Goal: Information Seeking & Learning: Find specific page/section

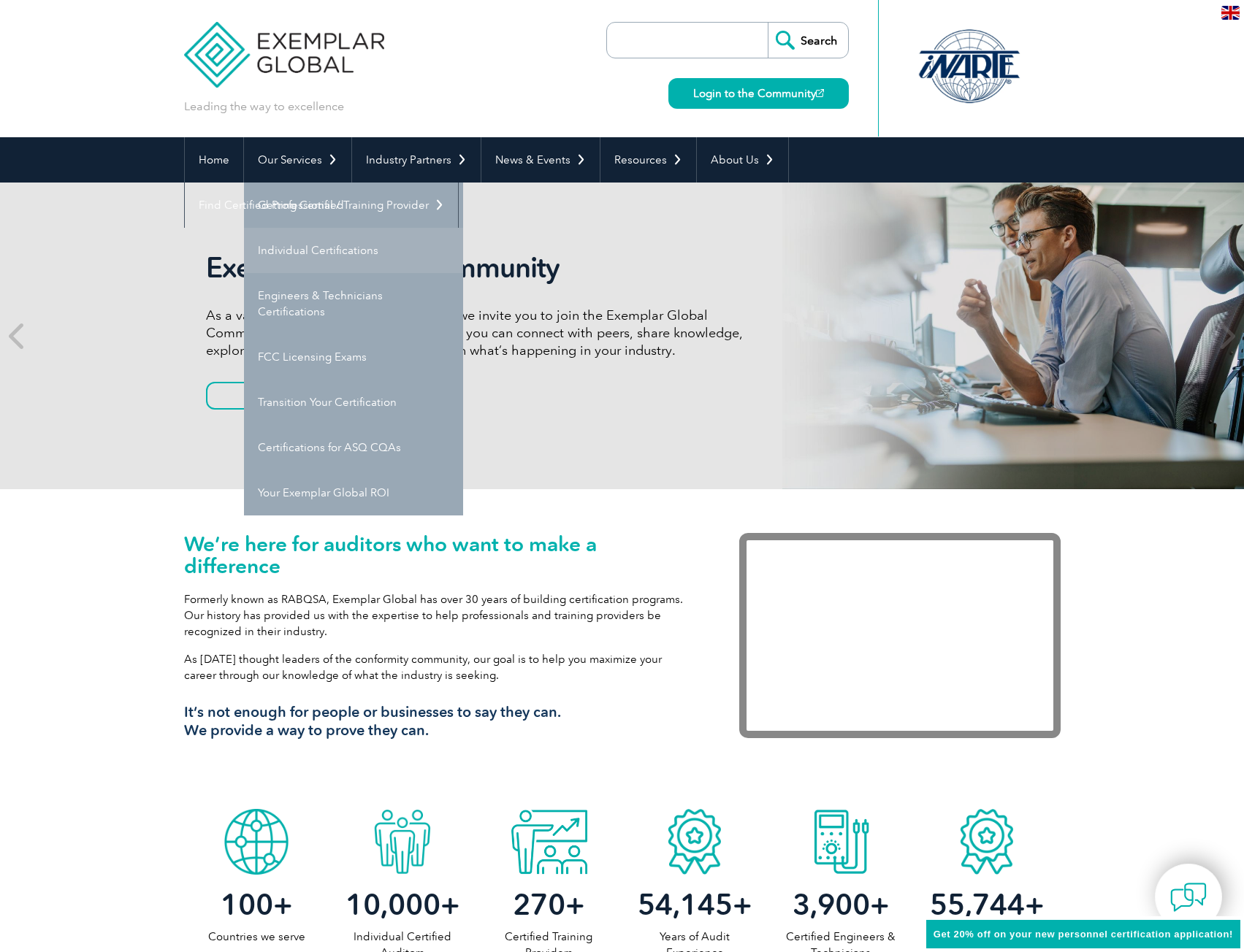
click at [338, 245] on link "Individual Certifications" at bounding box center [353, 251] width 219 height 46
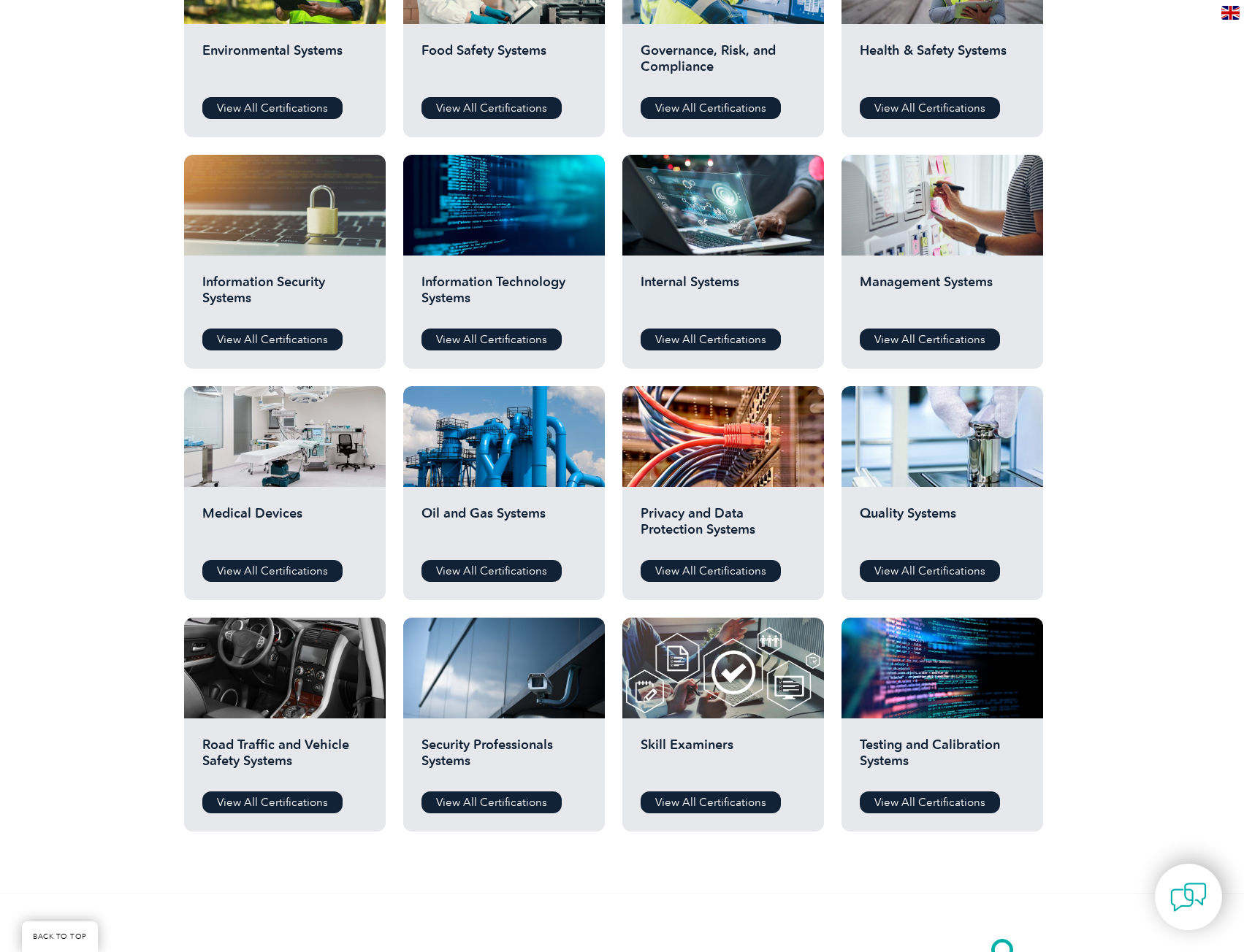
scroll to position [657, 0]
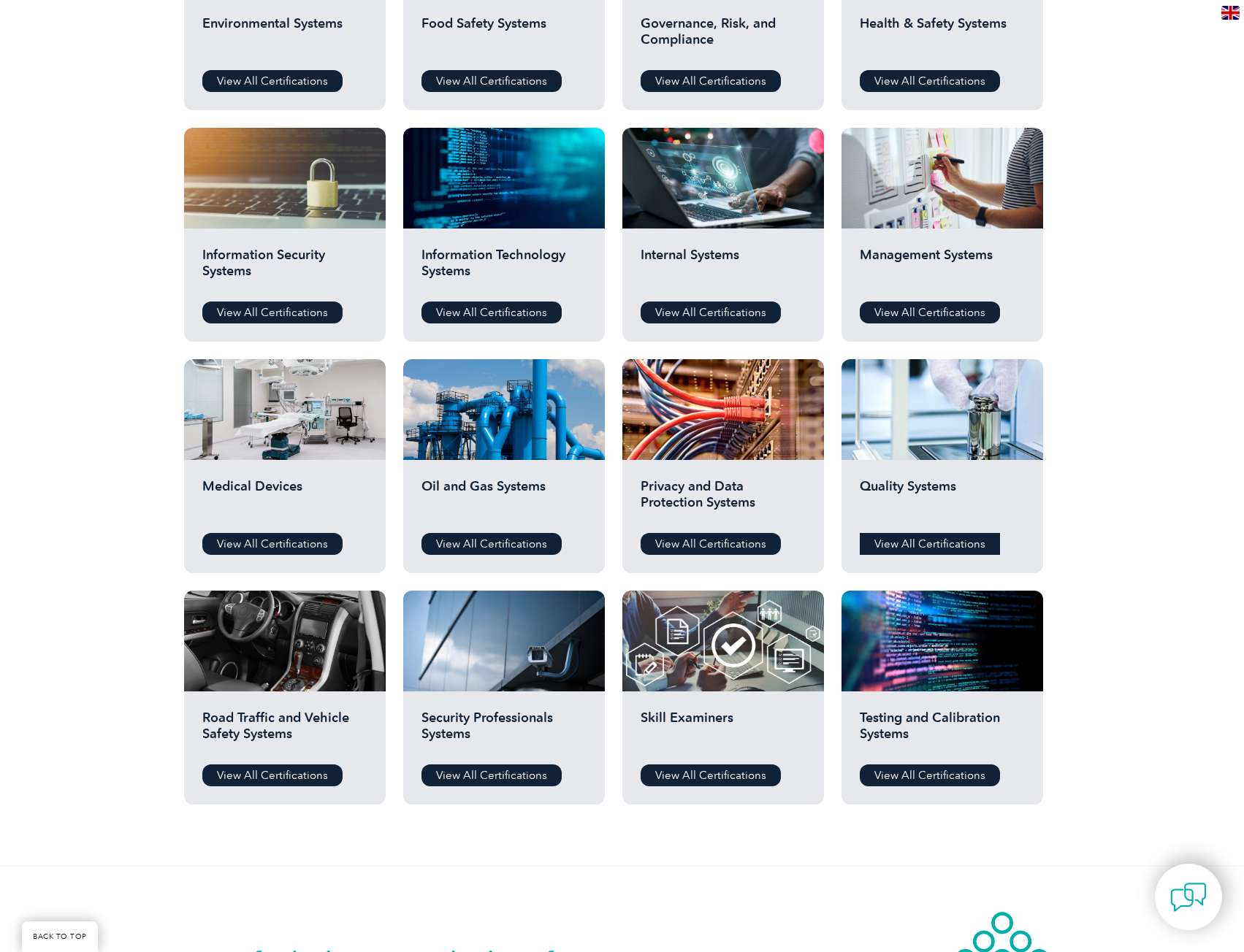
click at [951, 544] on link "View All Certifications" at bounding box center [929, 544] width 140 height 22
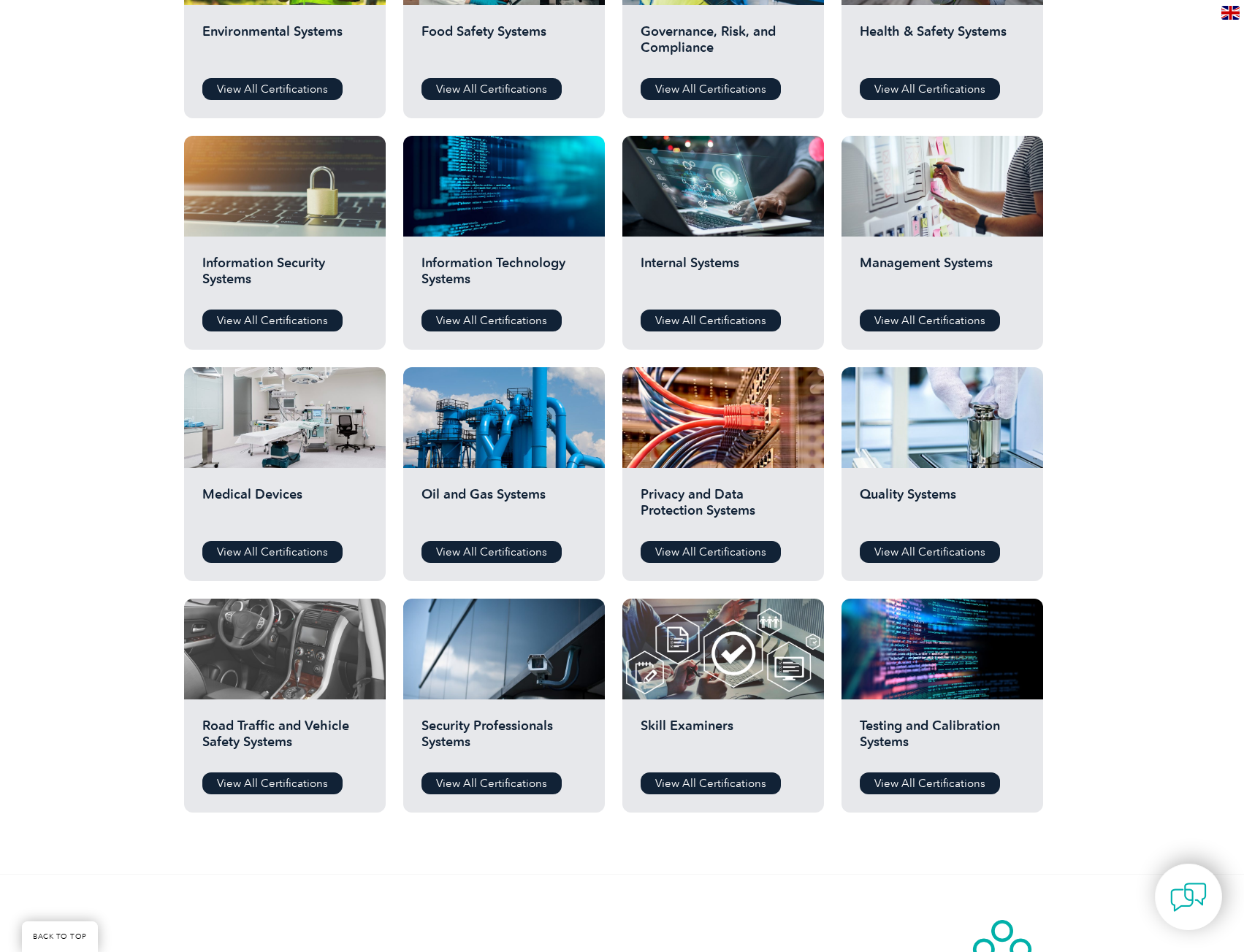
scroll to position [657, 0]
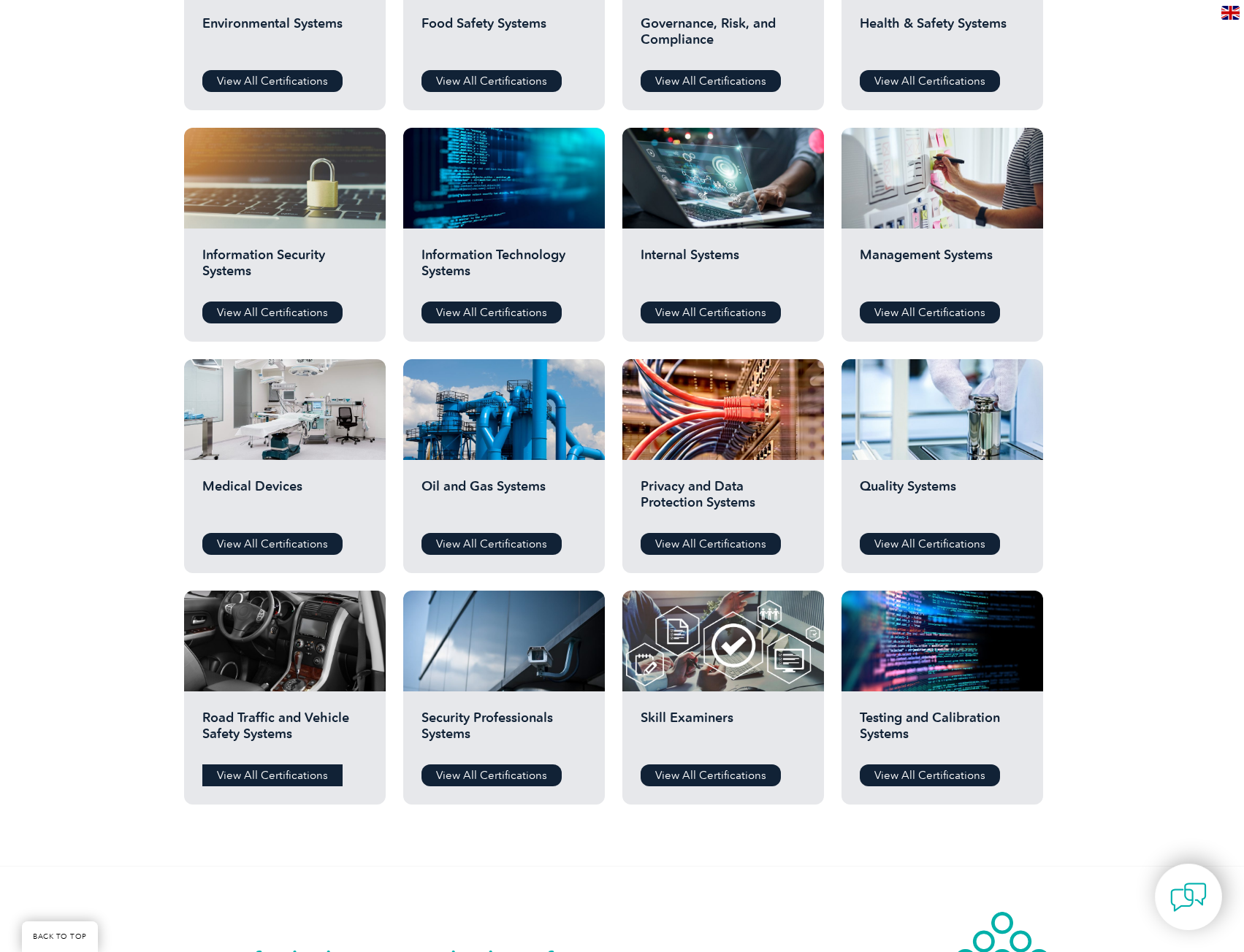
click at [286, 772] on link "View All Certifications" at bounding box center [272, 775] width 140 height 22
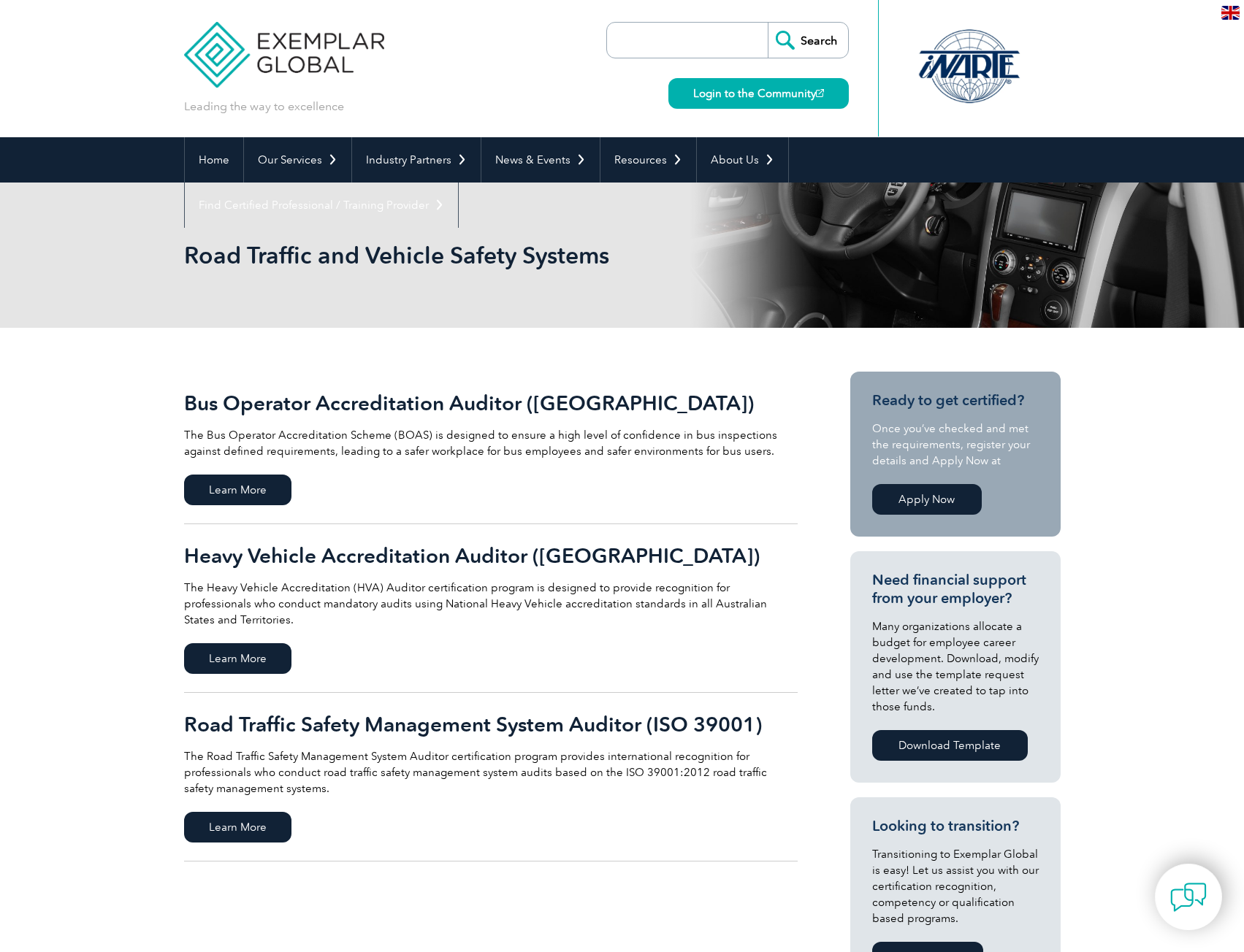
click at [673, 31] on input "search" at bounding box center [690, 40] width 153 height 35
type input "16949"
click at [768, 23] on input "Search" at bounding box center [808, 40] width 81 height 35
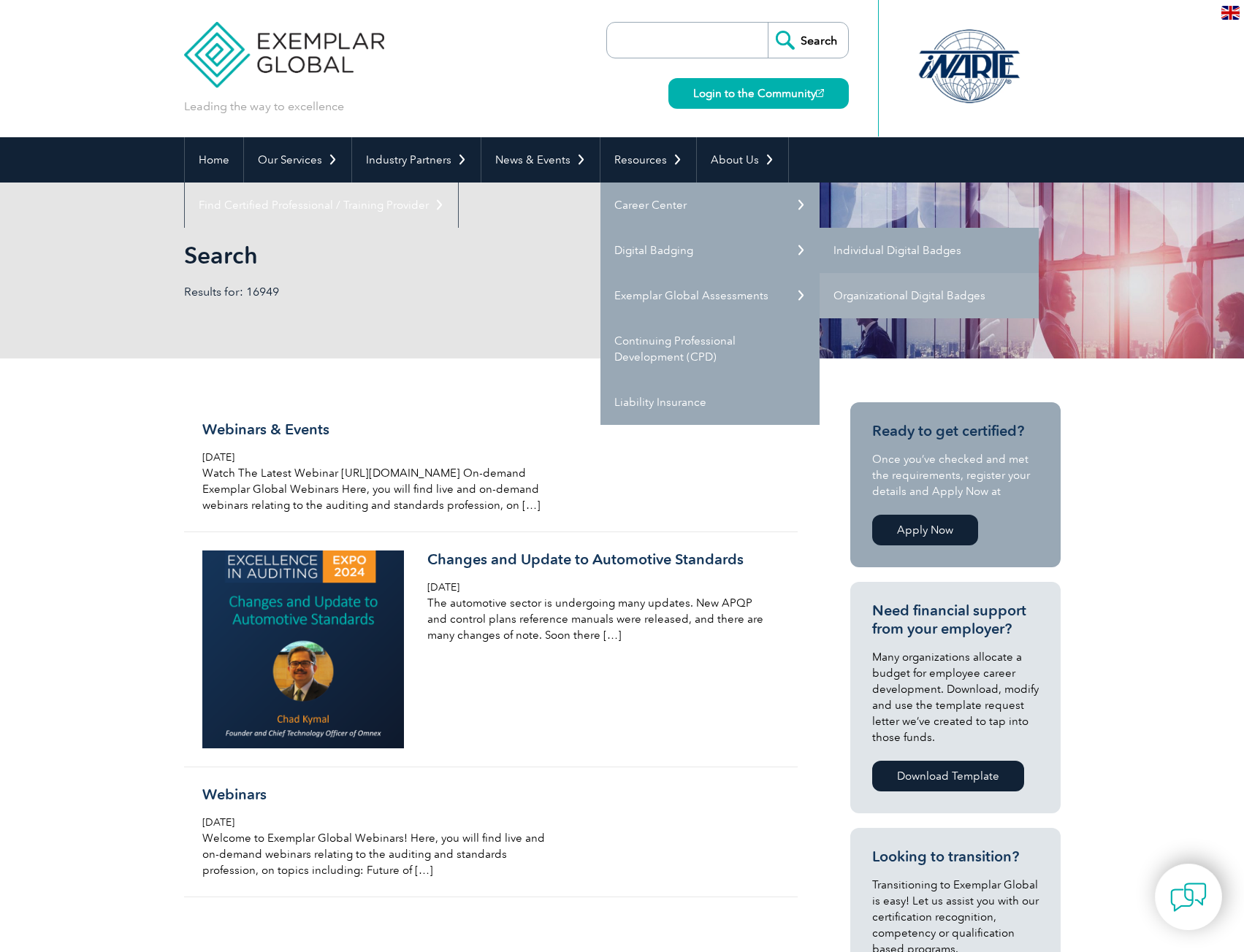
click at [905, 259] on link "Individual Digital Badges" at bounding box center [929, 251] width 219 height 46
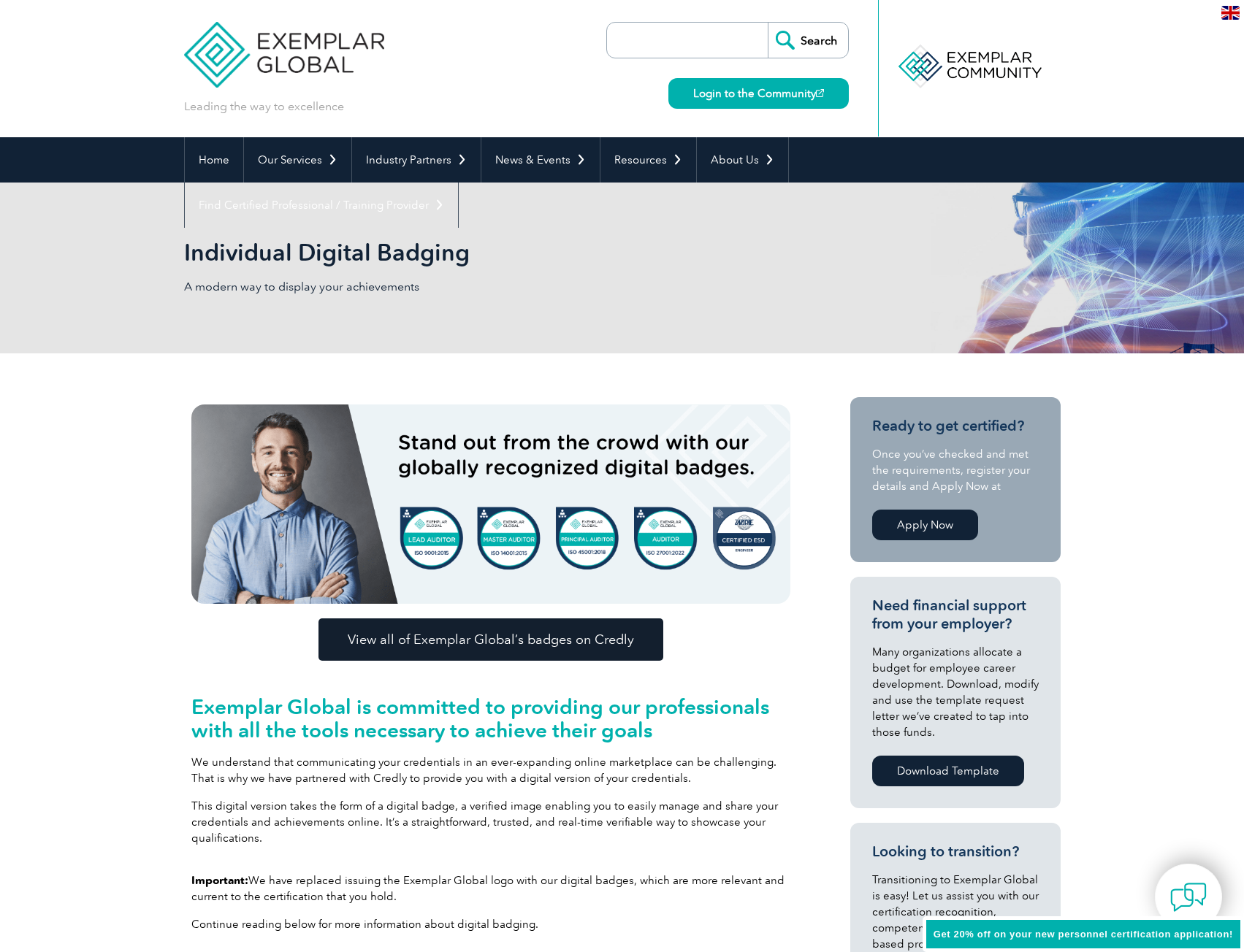
click at [690, 40] on input "search" at bounding box center [690, 40] width 153 height 35
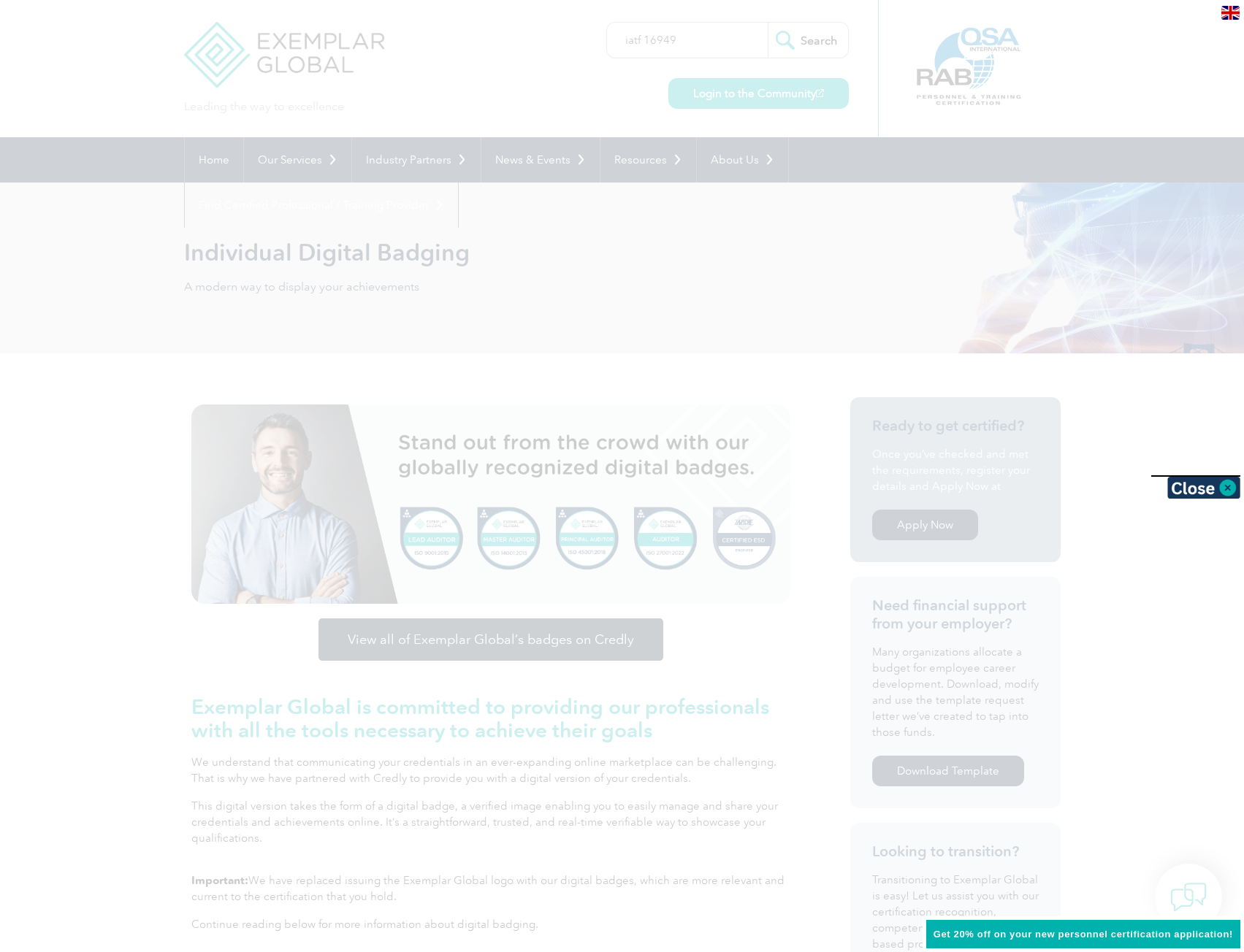
type input "iatf 16949"
click at [768, 23] on input "Search" at bounding box center [808, 40] width 81 height 35
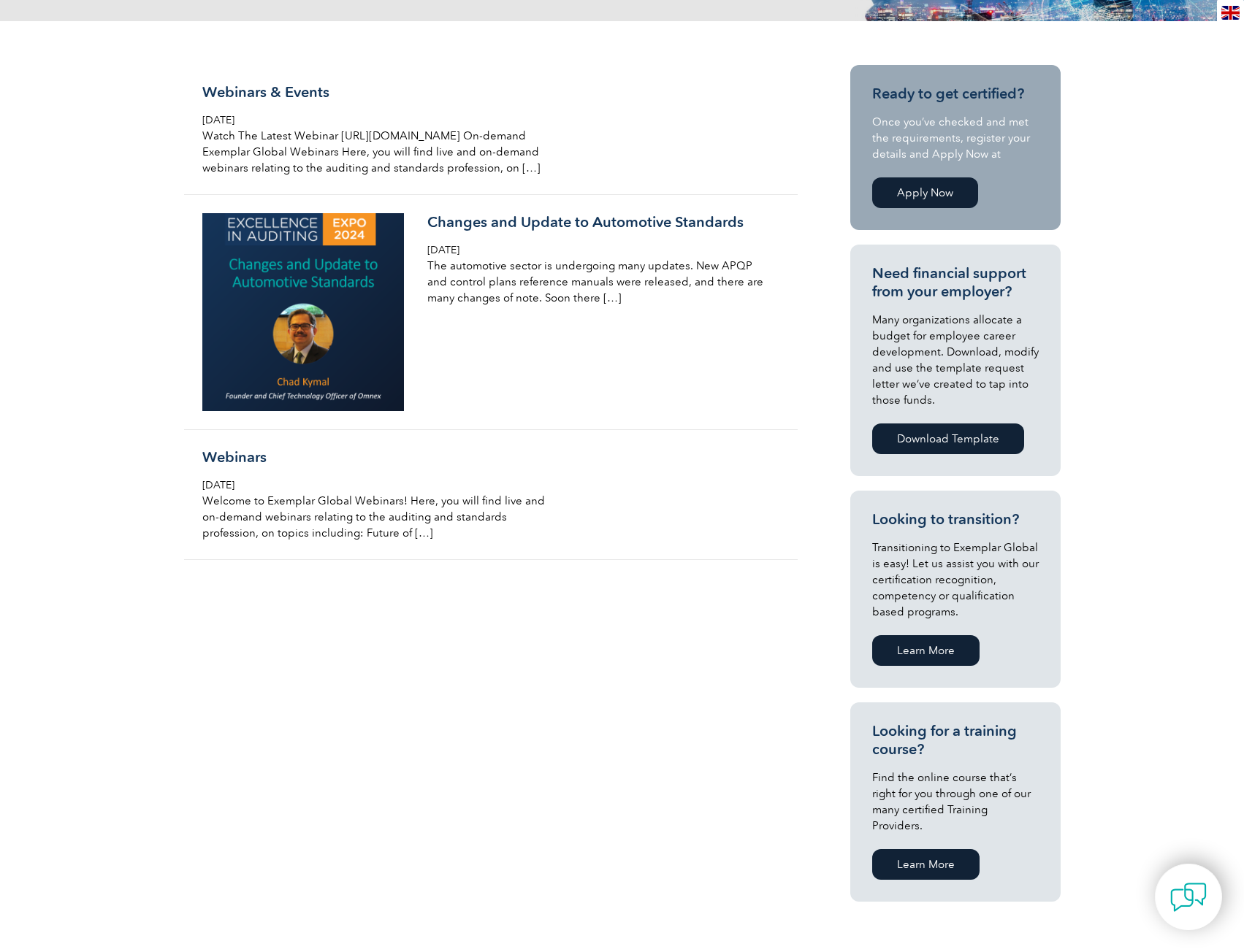
scroll to position [511, 0]
